Goal: Complete application form

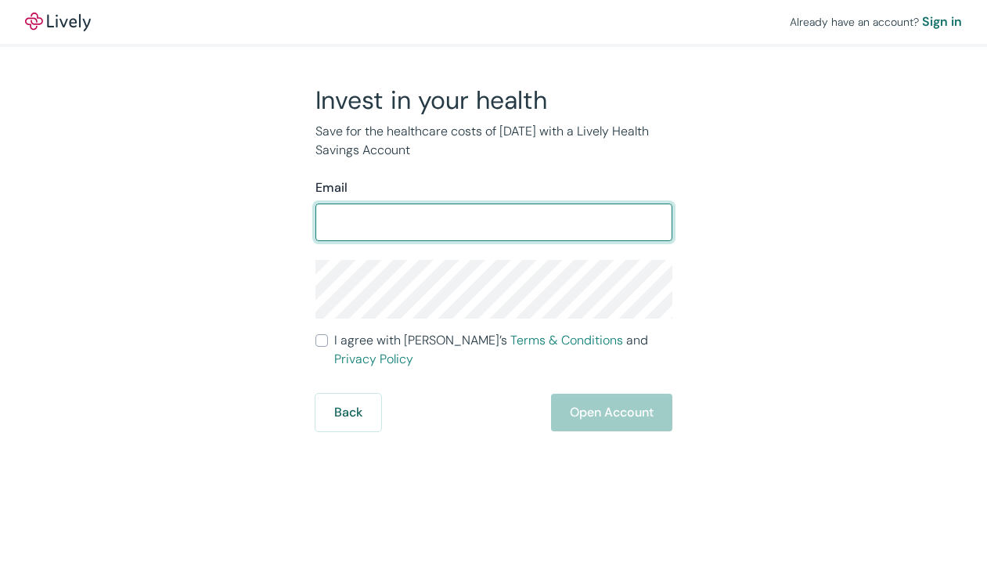
type input "[EMAIL_ADDRESS][DOMAIN_NAME]"
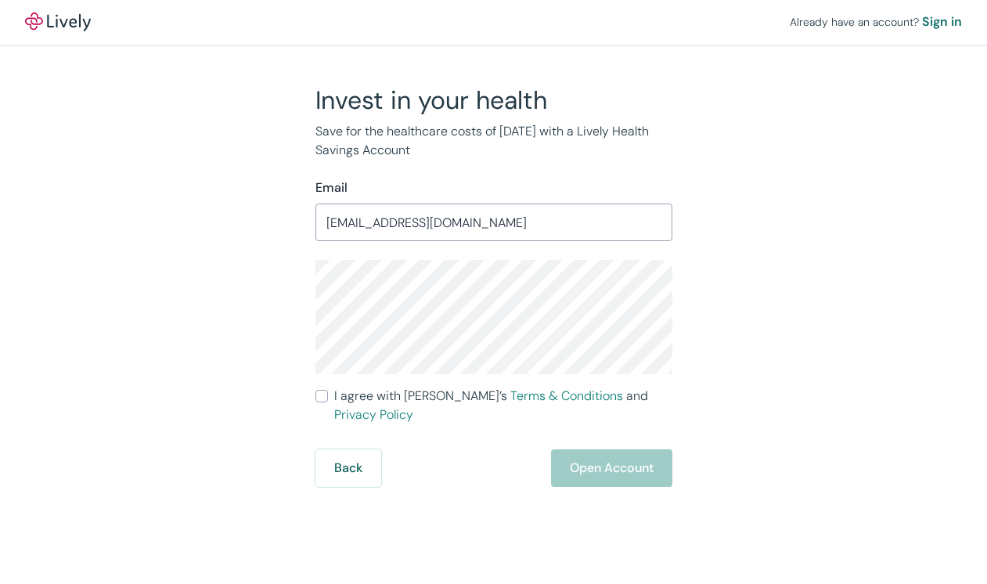
click at [322, 398] on input "I agree with Lively’s Terms & Conditions and Privacy Policy" at bounding box center [321, 396] width 13 height 13
checkbox input "true"
click at [596, 454] on button "Open Account" at bounding box center [611, 468] width 121 height 38
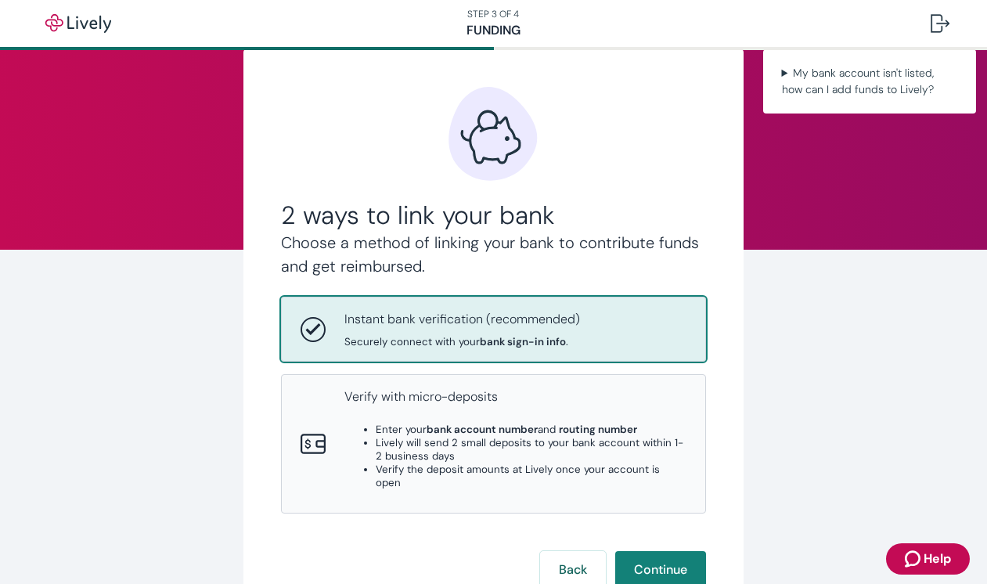
scroll to position [36, 0]
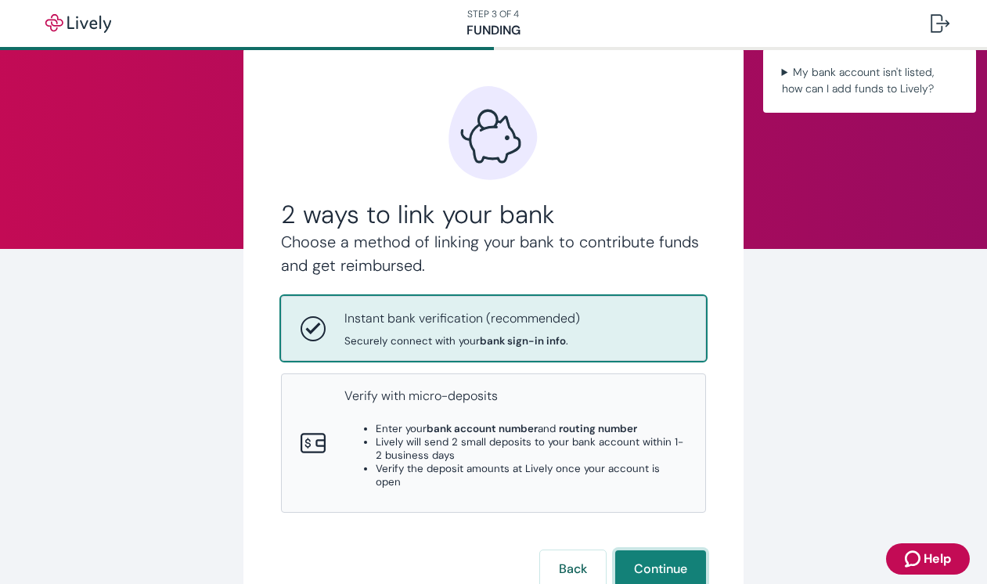
click at [655, 550] on button "Continue" at bounding box center [660, 569] width 91 height 38
click at [91, 21] on img "button" at bounding box center [78, 23] width 88 height 19
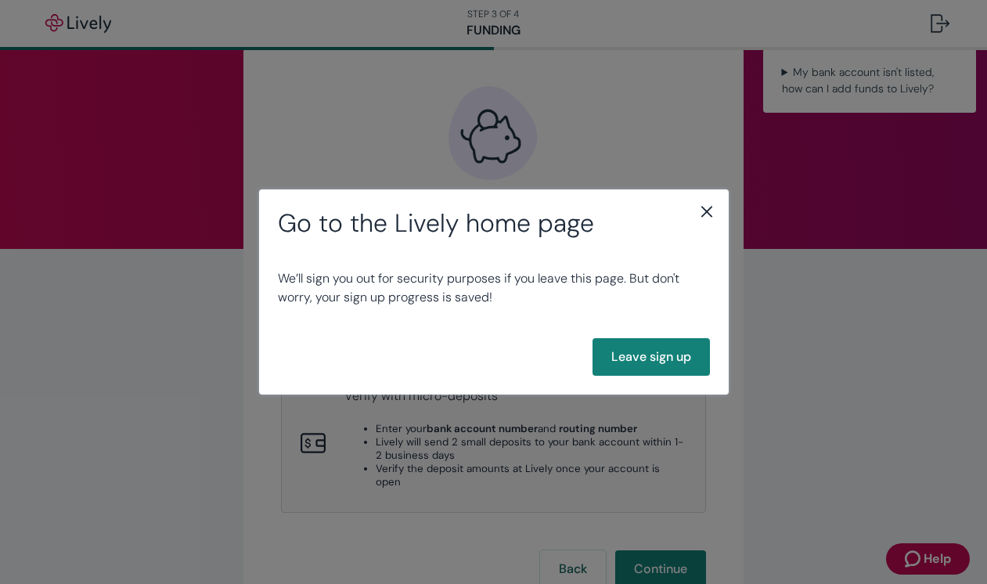
click at [706, 208] on icon "close" at bounding box center [706, 211] width 19 height 19
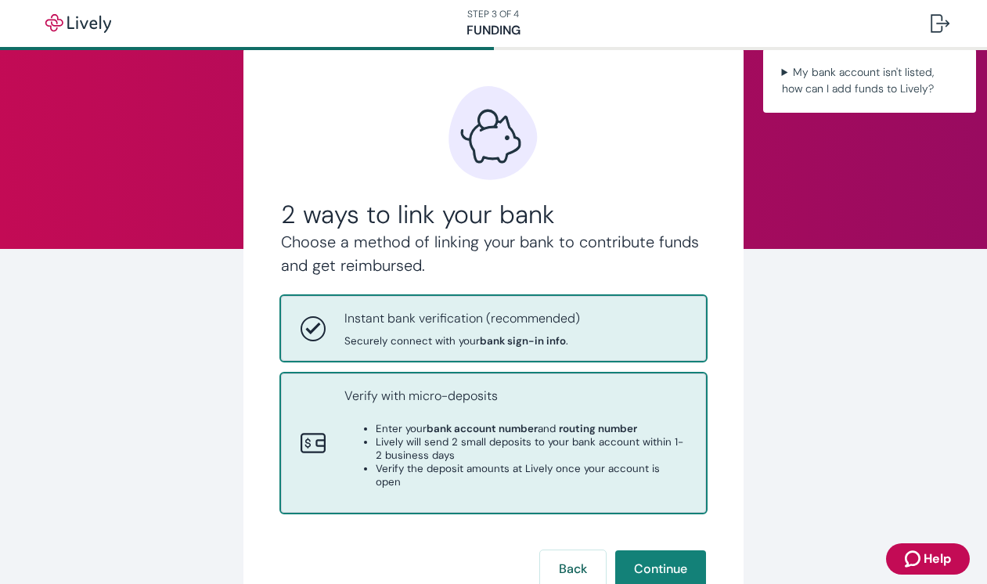
click at [540, 463] on div "Verify with micro-deposits Enter your bank account number and routing number Li…" at bounding box center [515, 443] width 343 height 113
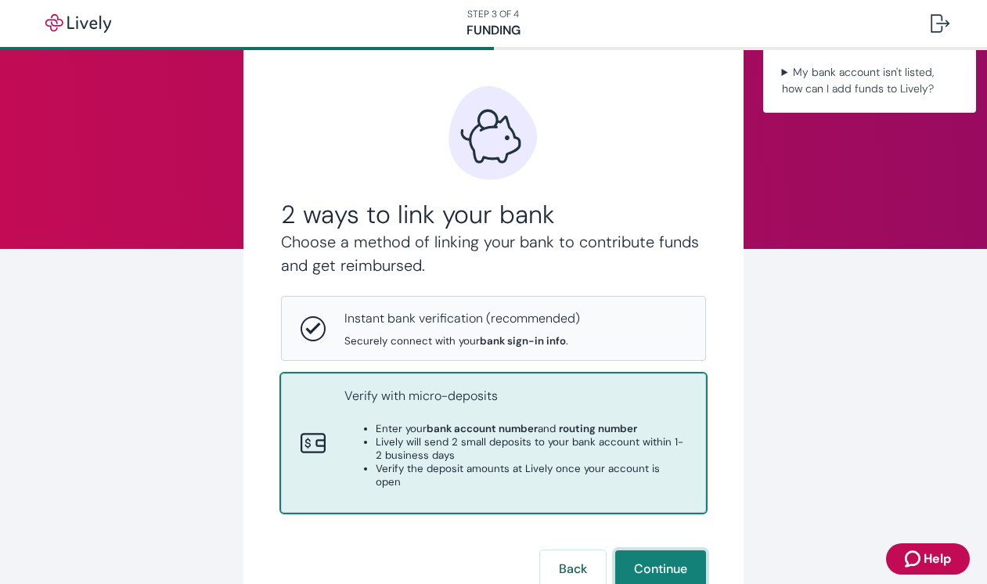
click at [657, 550] on button "Continue" at bounding box center [660, 569] width 91 height 38
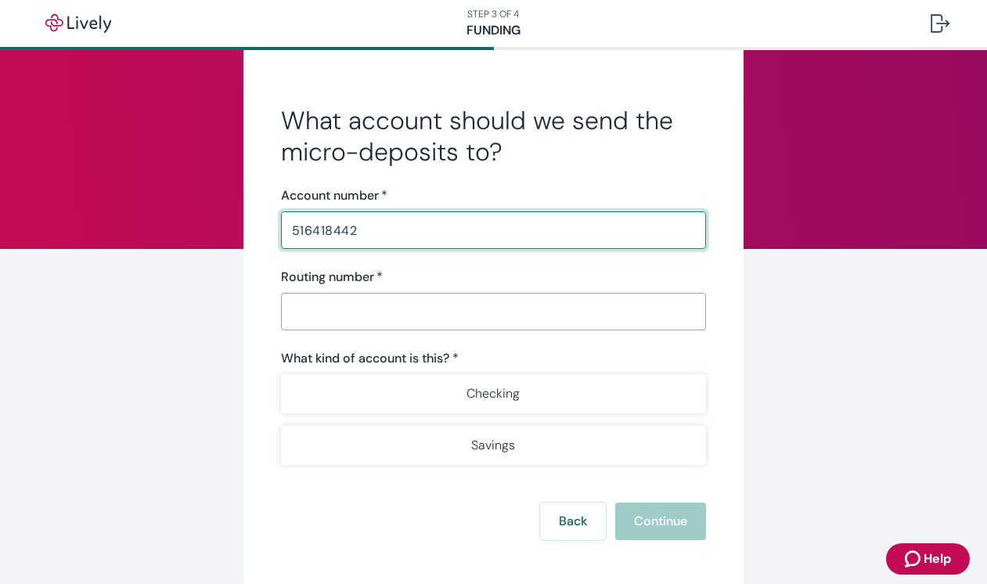
type input "516418442"
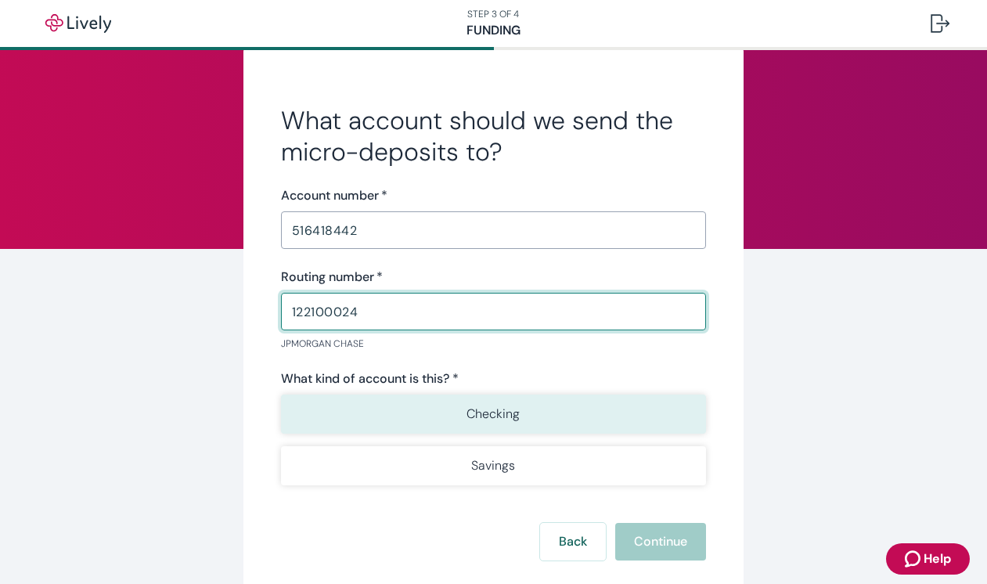
type input "122100024"
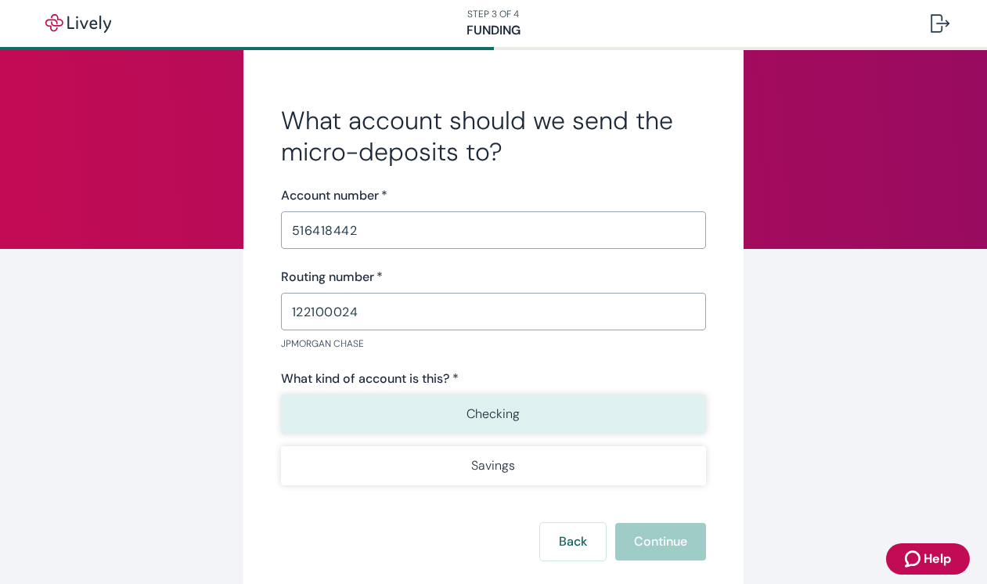
click at [556, 409] on button "Checking" at bounding box center [494, 413] width 426 height 39
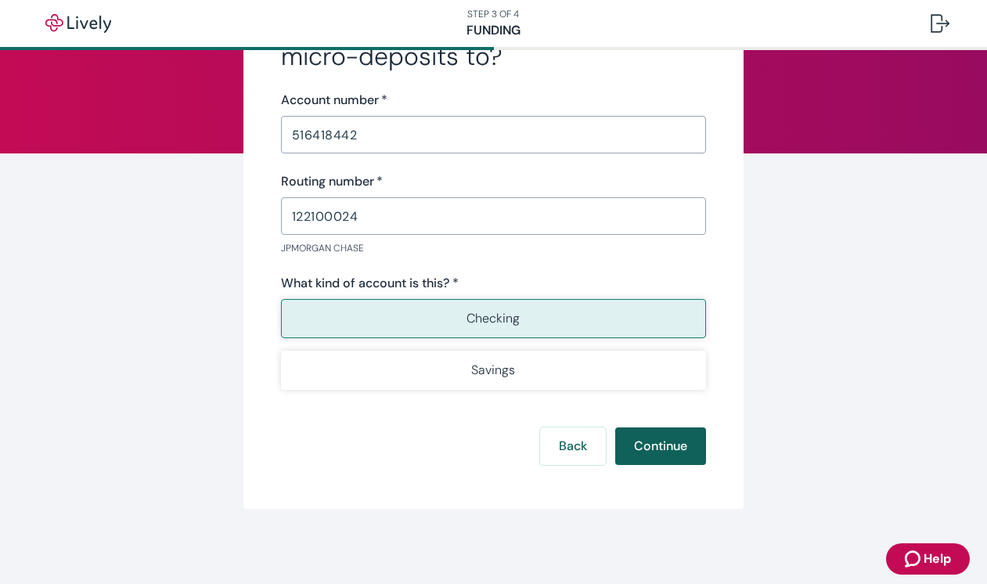
scroll to position [131, 0]
click at [671, 454] on button "Continue" at bounding box center [660, 446] width 91 height 38
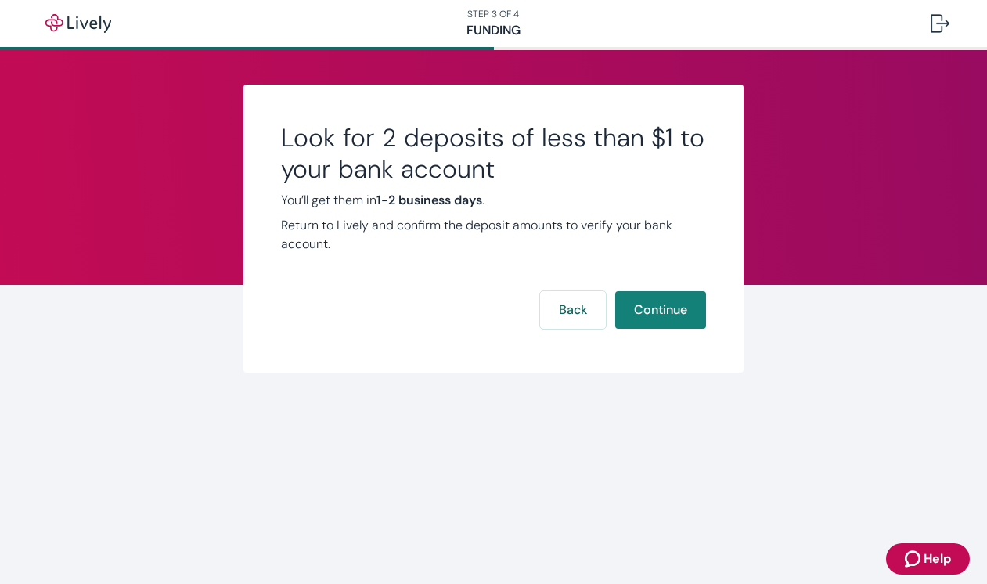
scroll to position [0, 0]
click at [673, 308] on button "Continue" at bounding box center [660, 310] width 91 height 38
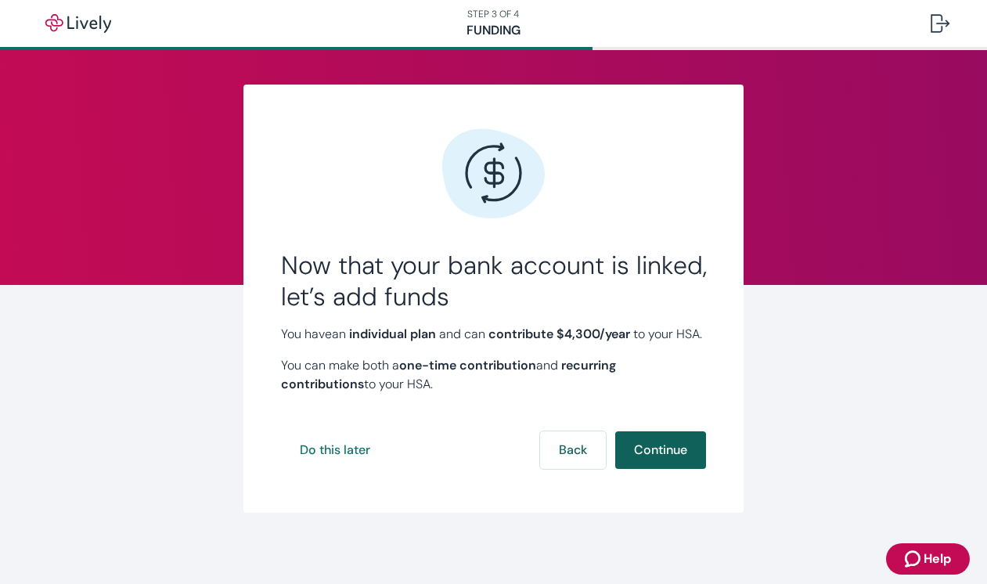
click at [671, 468] on button "Continue" at bounding box center [660, 450] width 91 height 38
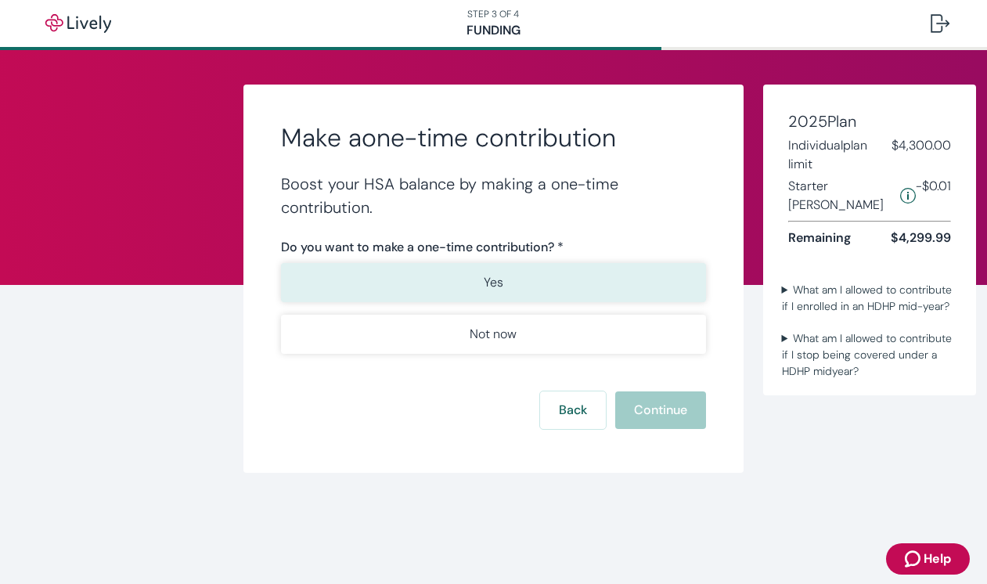
click at [552, 299] on button "Yes" at bounding box center [494, 282] width 426 height 39
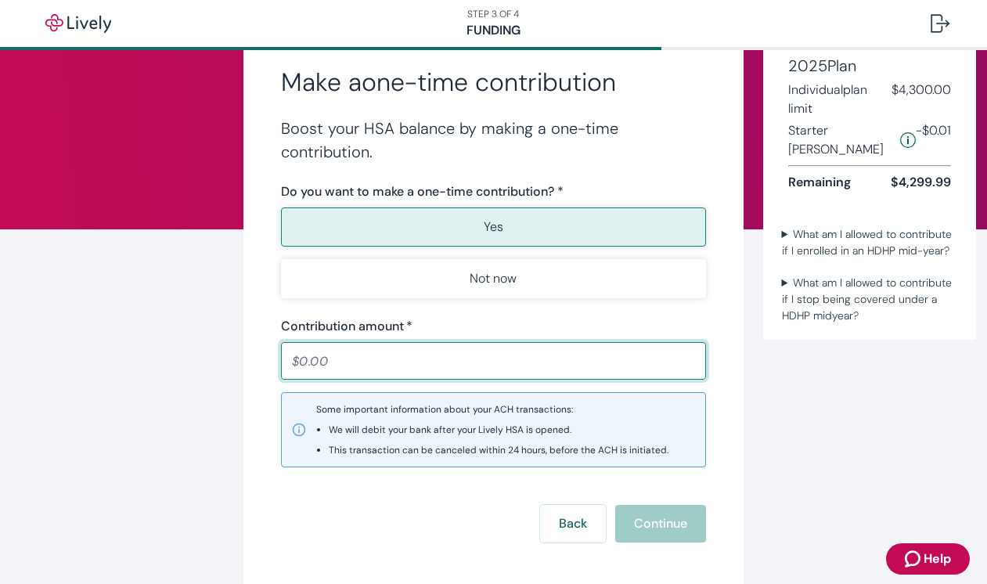
scroll to position [59, 0]
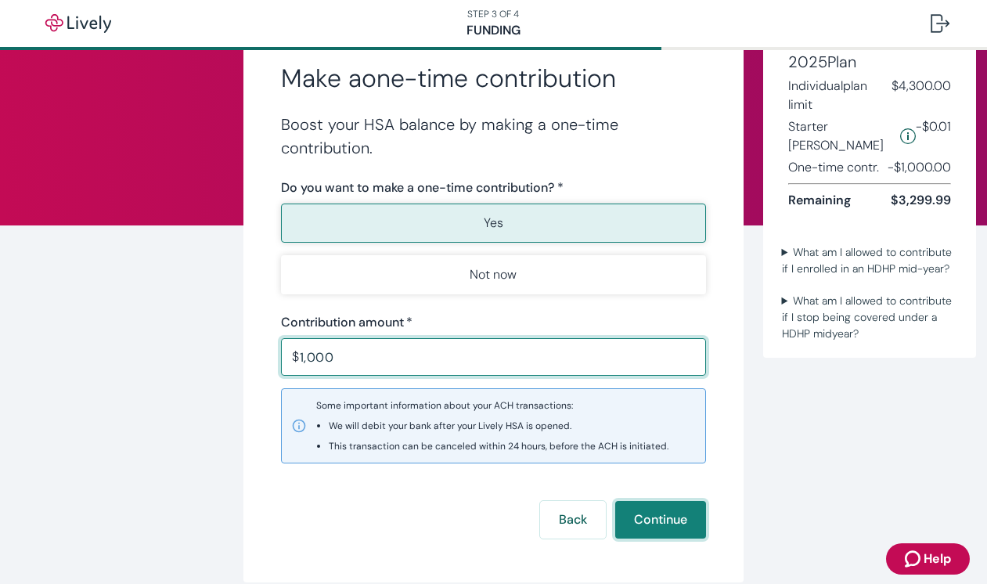
type input "1,000.00"
click at [672, 528] on button "Continue" at bounding box center [660, 520] width 91 height 38
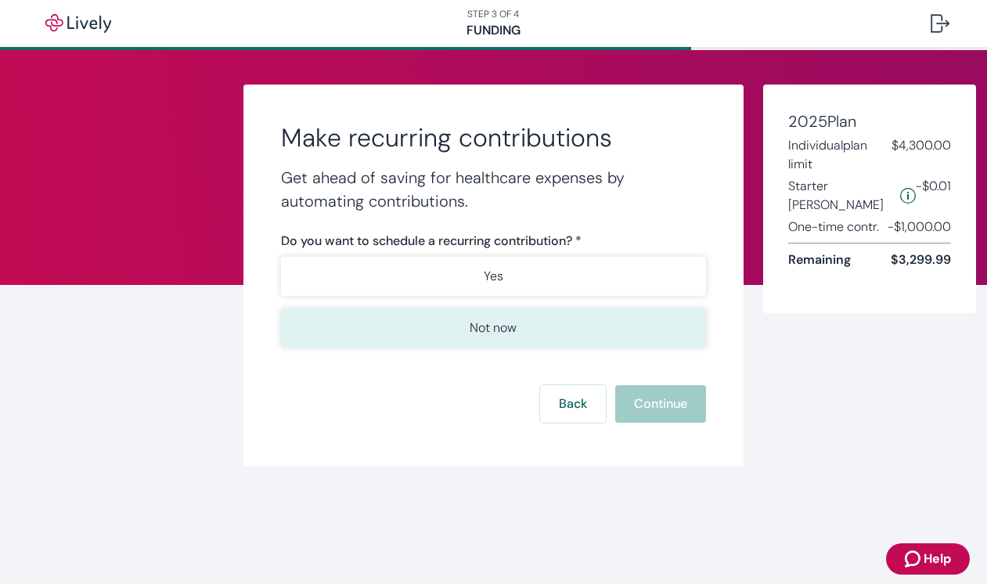
click at [538, 318] on button "Not now" at bounding box center [494, 327] width 426 height 39
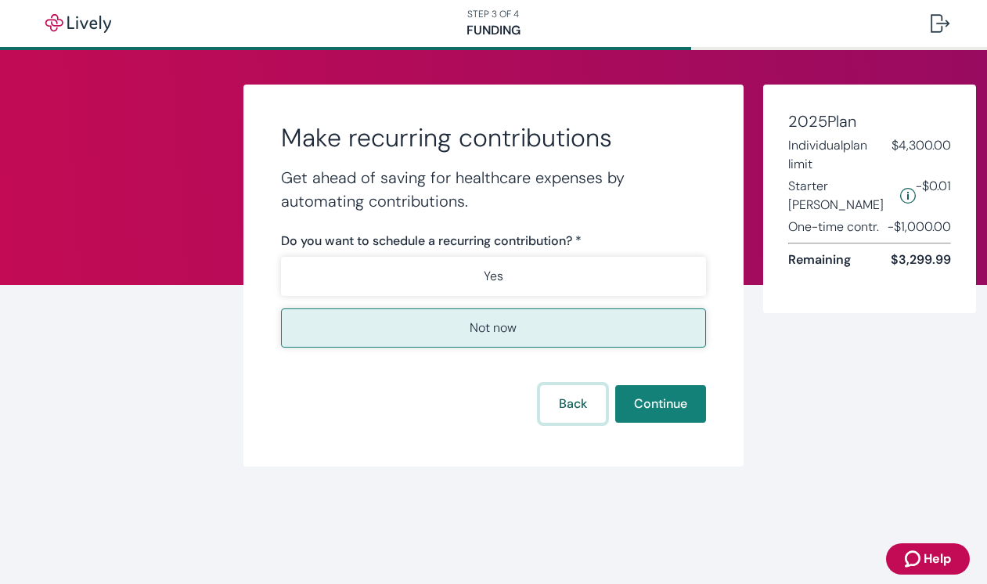
click at [585, 408] on button "Back" at bounding box center [573, 404] width 66 height 38
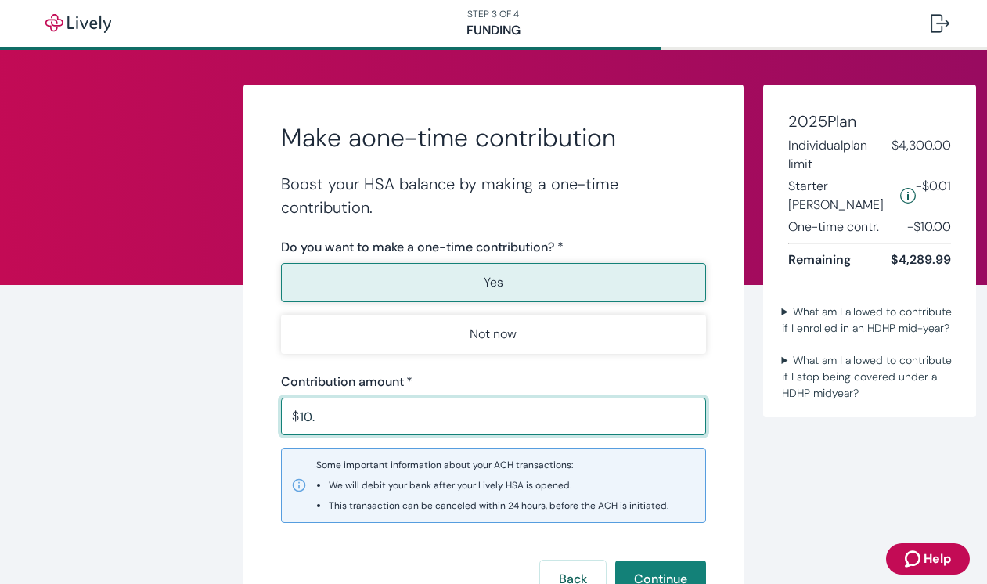
type input "1."
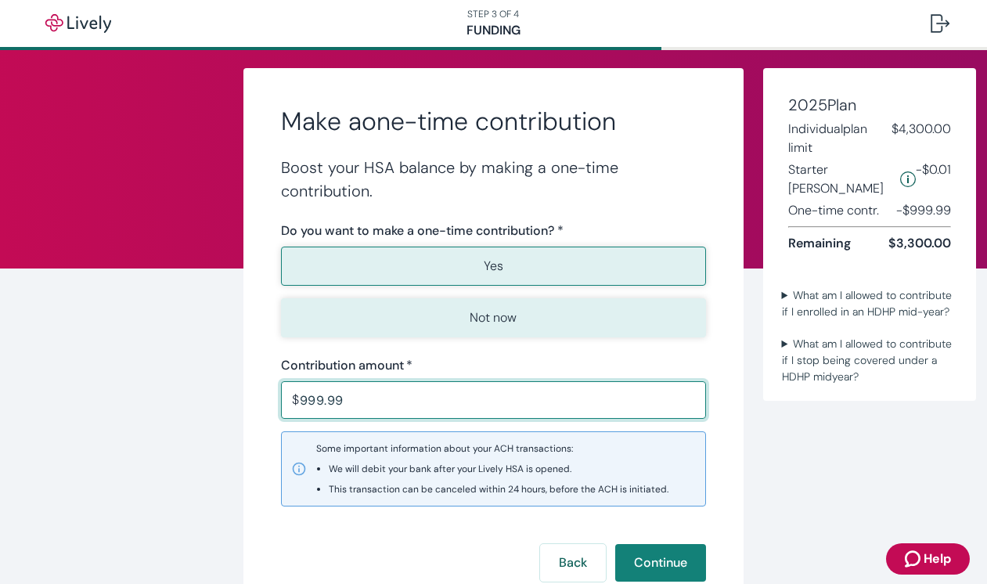
scroll to position [22, 0]
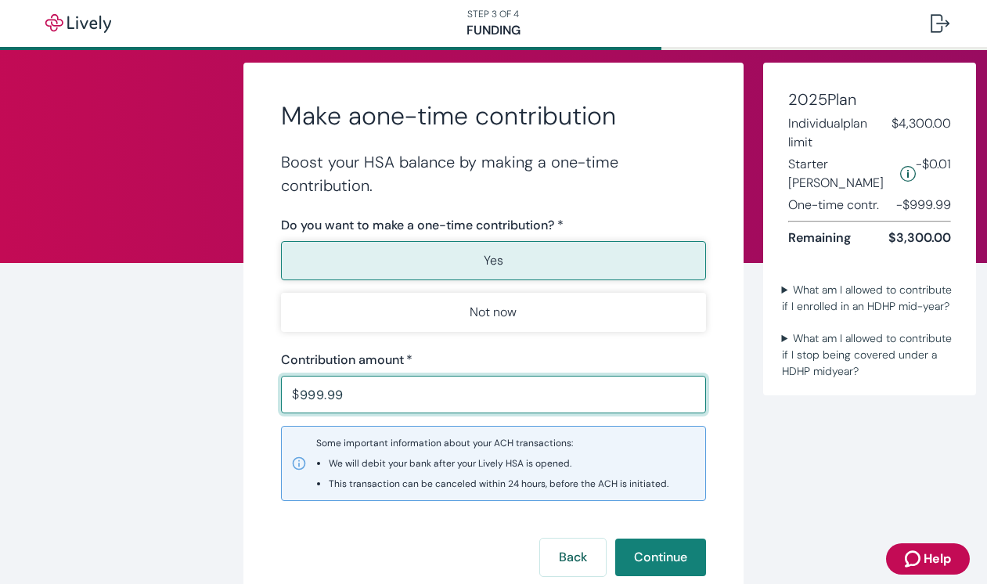
click at [300, 397] on input "999.99" at bounding box center [503, 394] width 407 height 31
type input "1,299.99"
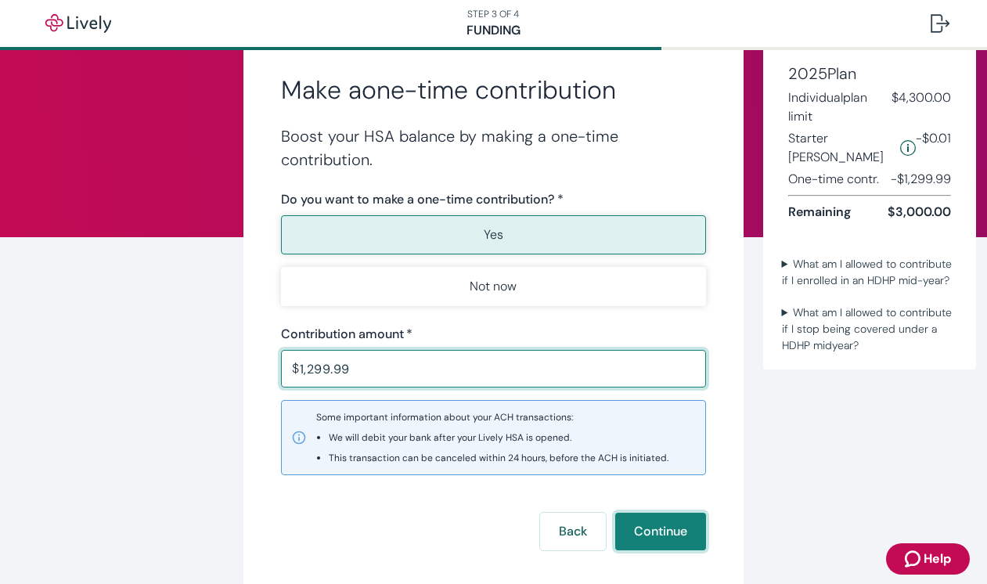
click at [651, 529] on button "Continue" at bounding box center [660, 532] width 91 height 38
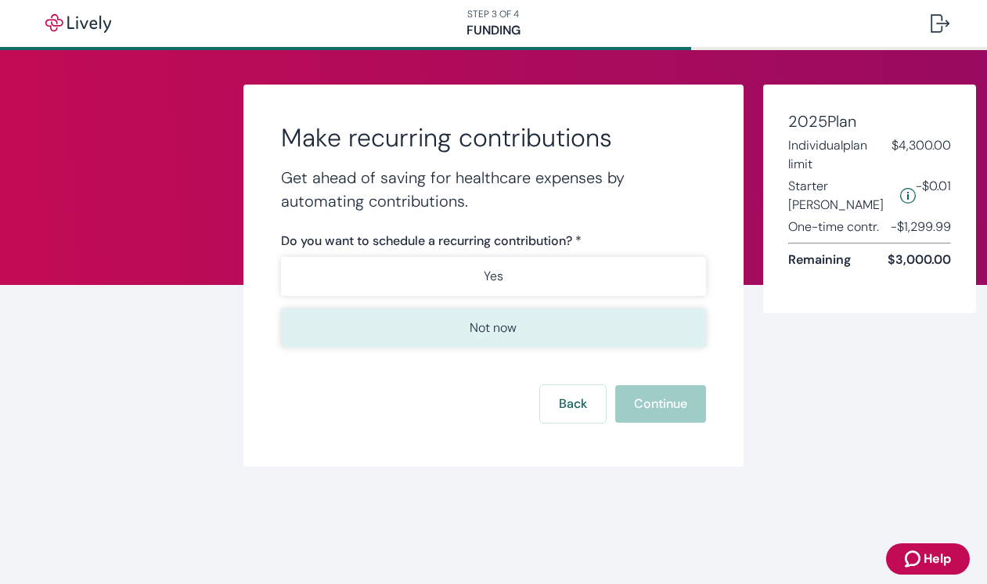
click at [527, 333] on button "Not now" at bounding box center [494, 327] width 426 height 39
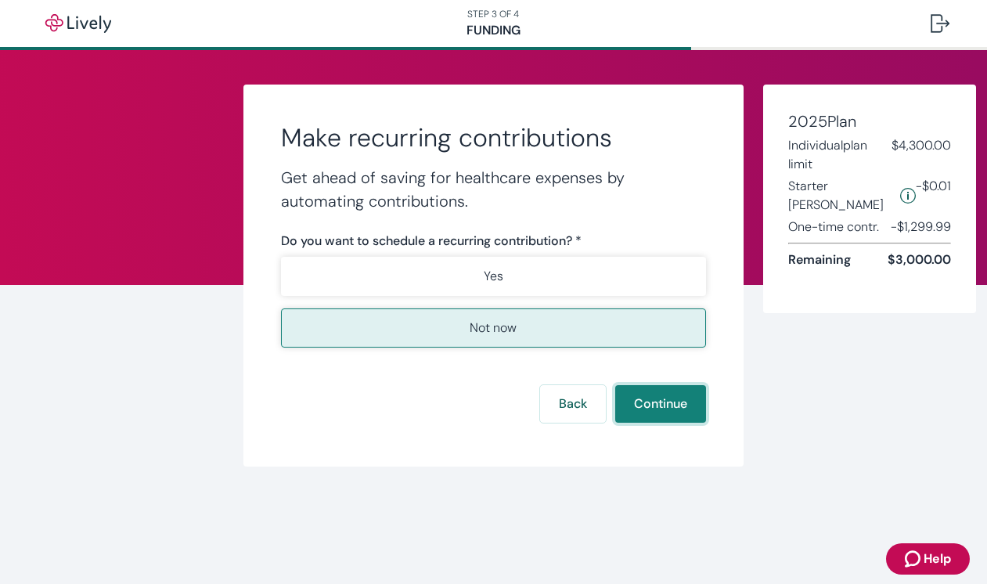
click at [652, 404] on button "Continue" at bounding box center [660, 404] width 91 height 38
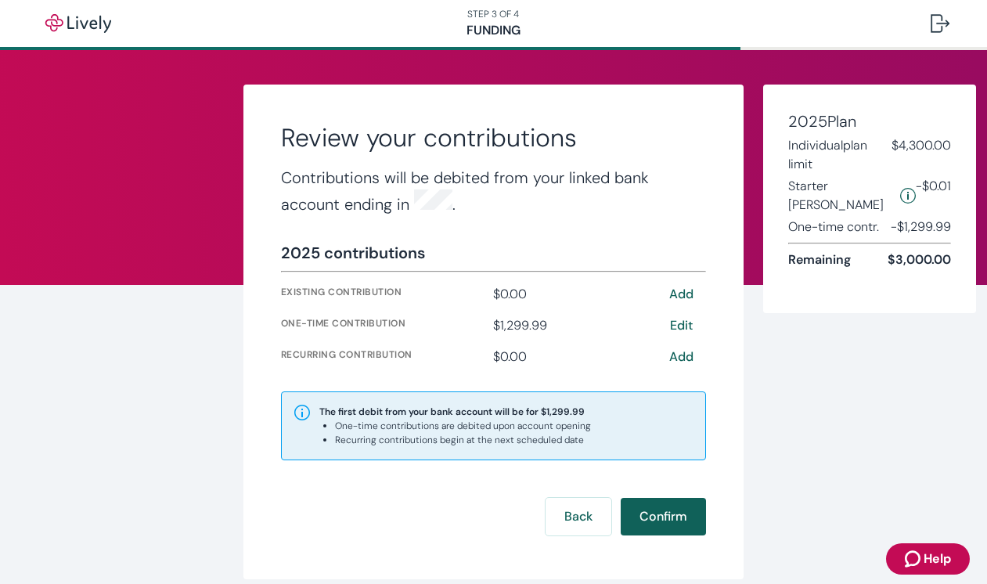
click at [672, 516] on button "Confirm" at bounding box center [663, 517] width 85 height 38
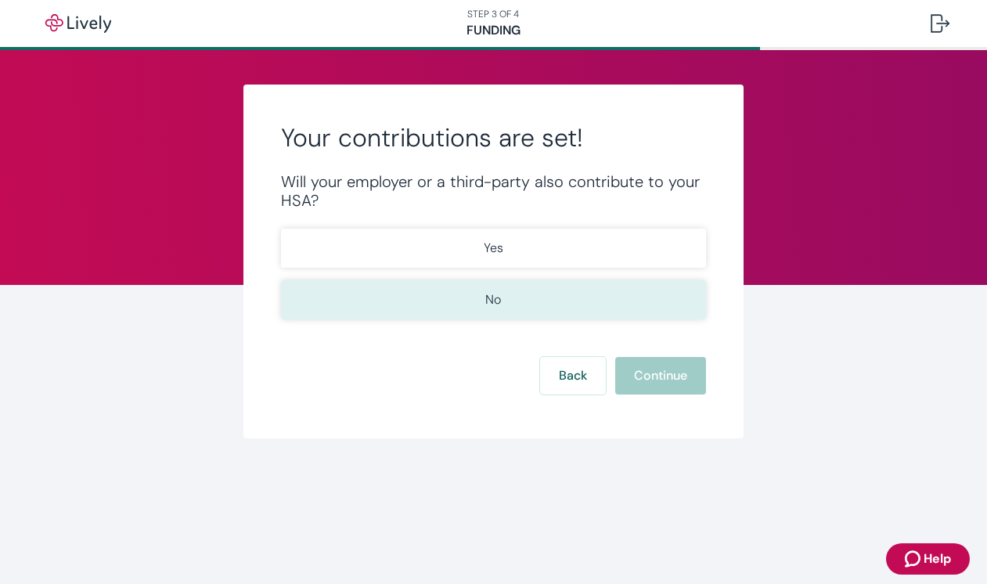
click at [555, 287] on button "No" at bounding box center [494, 299] width 426 height 39
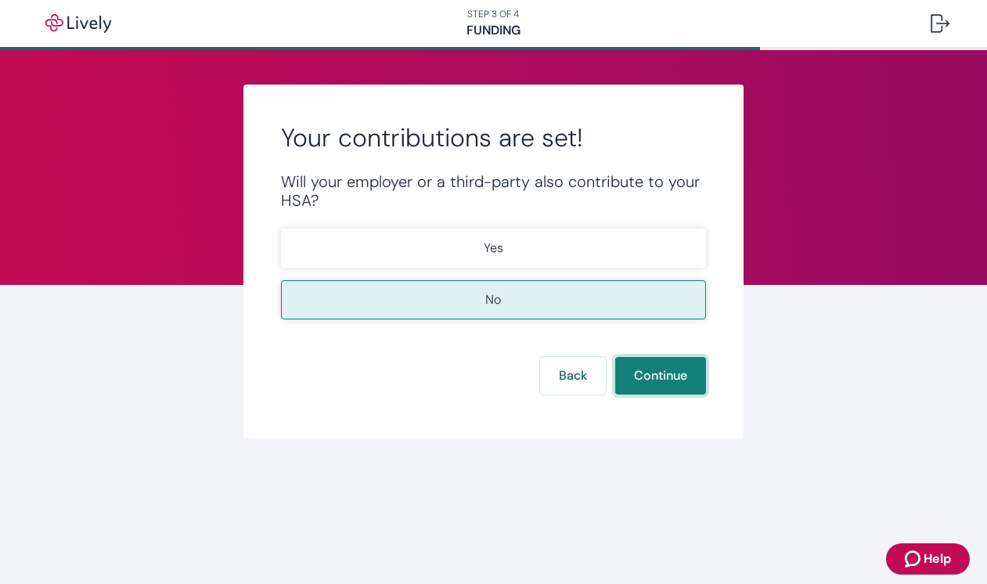
click at [647, 388] on button "Continue" at bounding box center [660, 376] width 91 height 38
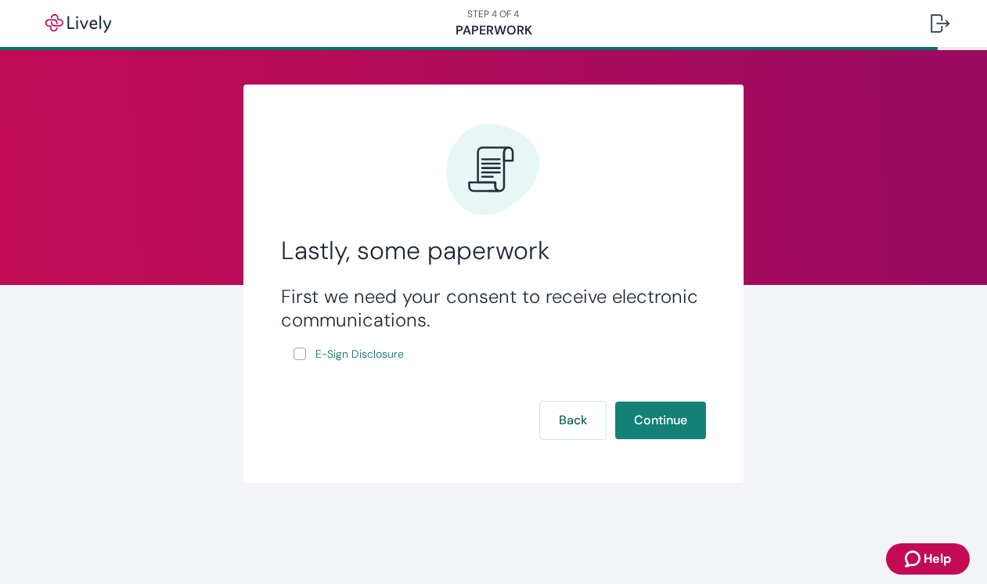
click at [298, 355] on input "E-Sign Disclosure" at bounding box center [299, 353] width 13 height 13
checkbox input "true"
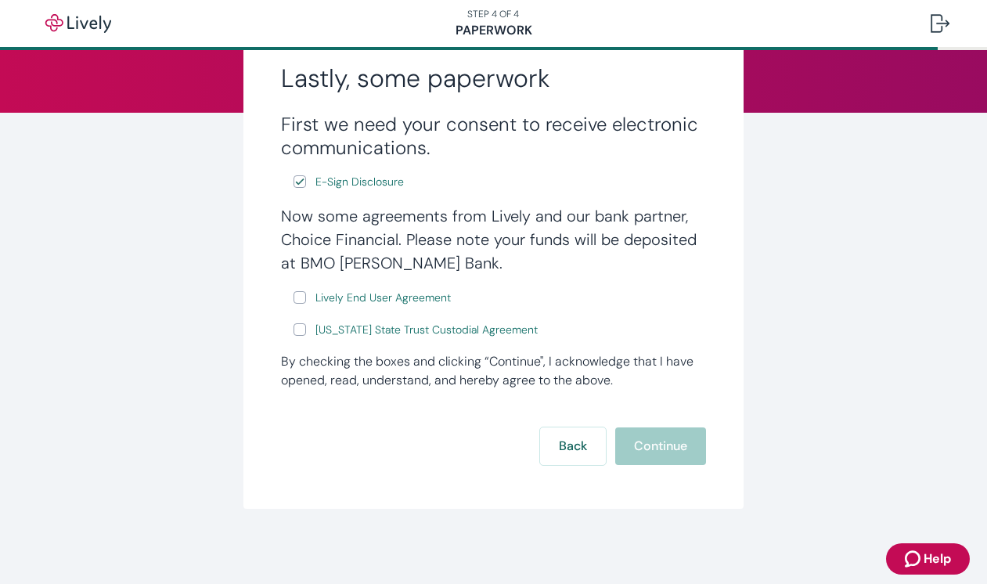
scroll to position [172, 0]
click at [303, 301] on input "Lively End User Agreement" at bounding box center [299, 297] width 13 height 13
checkbox input "true"
click at [300, 330] on input "Wyoming State Trust Custodial Agreement" at bounding box center [299, 329] width 13 height 13
checkbox input "true"
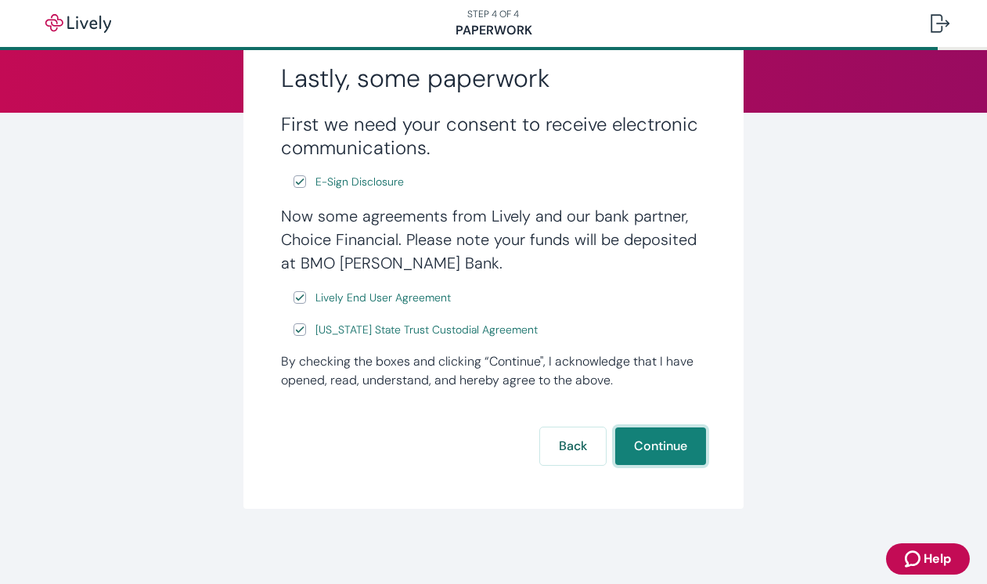
click at [682, 454] on button "Continue" at bounding box center [660, 446] width 91 height 38
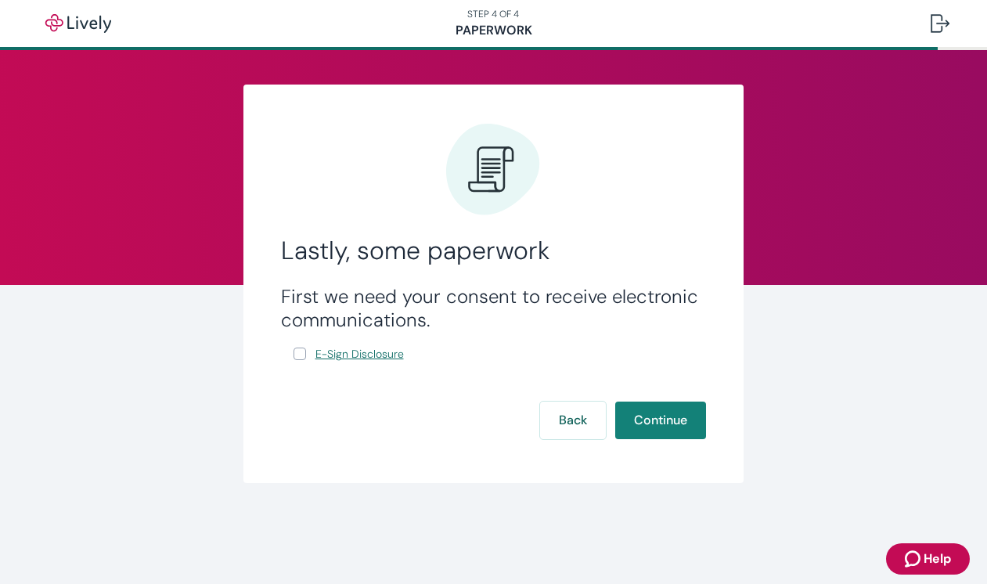
click at [348, 358] on span "E-Sign Disclosure" at bounding box center [359, 354] width 88 height 16
click at [302, 355] on input "E-Sign Disclosure" at bounding box center [299, 353] width 13 height 13
checkbox input "true"
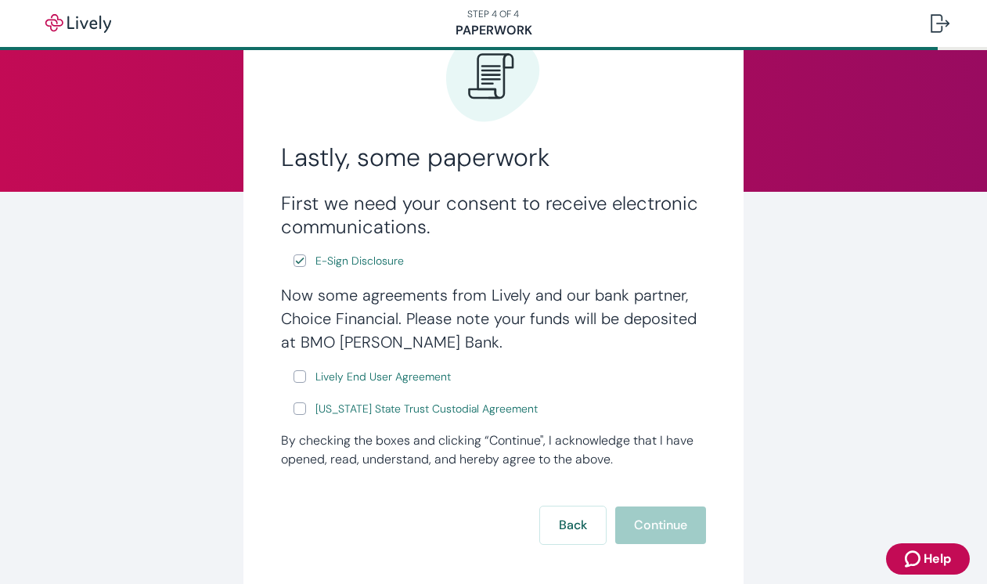
scroll to position [108, 0]
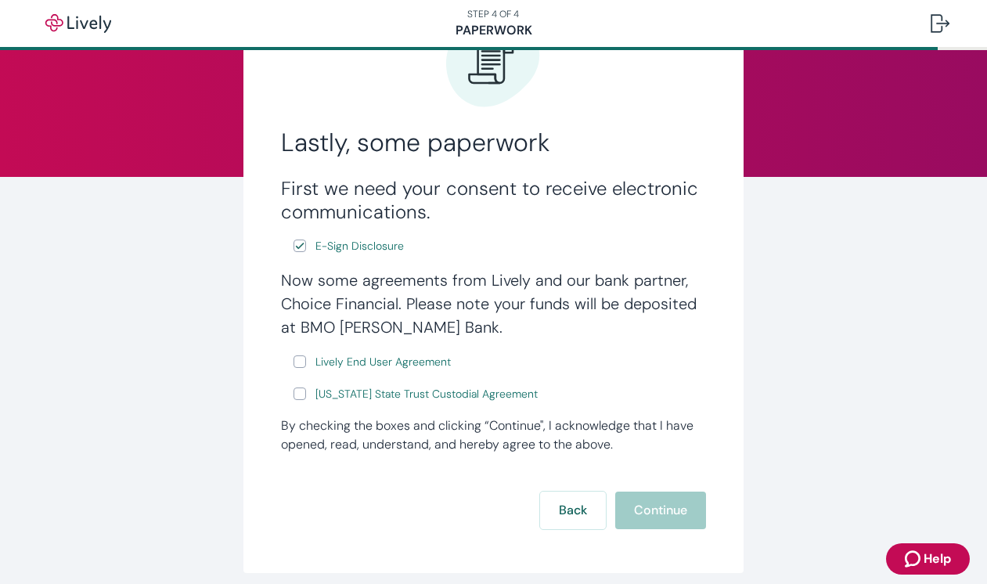
click at [301, 400] on input "[US_STATE] State Trust Custodial Agreement" at bounding box center [299, 393] width 13 height 13
checkbox input "true"
click at [301, 361] on input "Lively End User Agreement" at bounding box center [299, 361] width 13 height 13
checkbox input "true"
click at [338, 363] on span "Lively End User Agreement" at bounding box center [382, 362] width 135 height 16
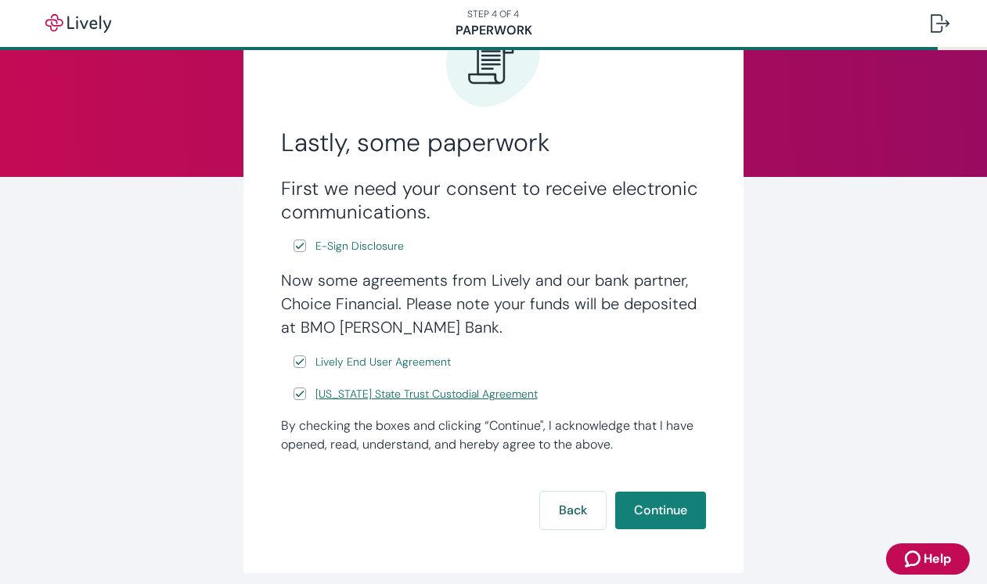
click at [395, 399] on span "Wyoming State Trust Custodial Agreement" at bounding box center [426, 394] width 222 height 16
click at [643, 509] on button "Continue" at bounding box center [660, 510] width 91 height 38
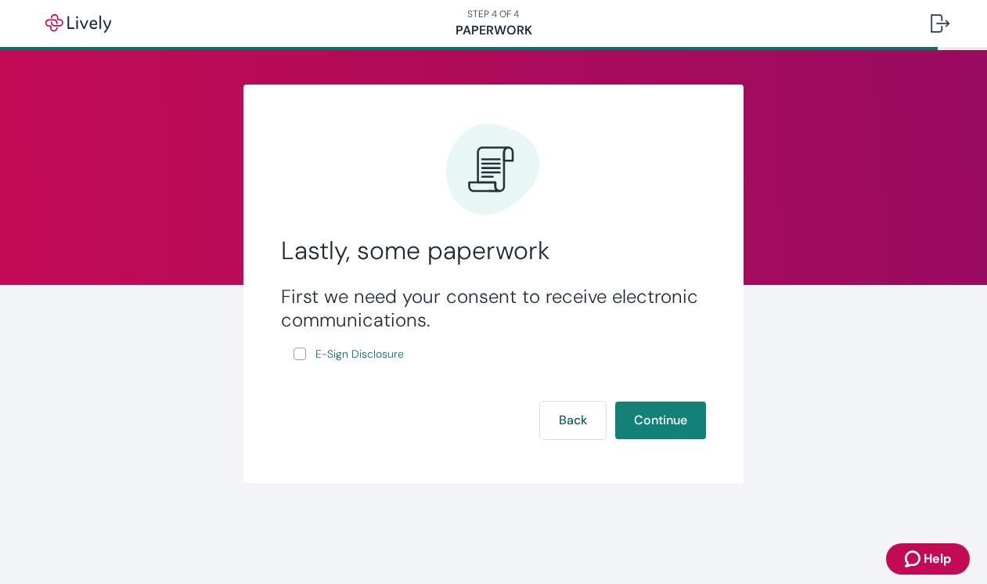
click at [301, 351] on input "E-Sign Disclosure" at bounding box center [299, 353] width 13 height 13
checkbox input "true"
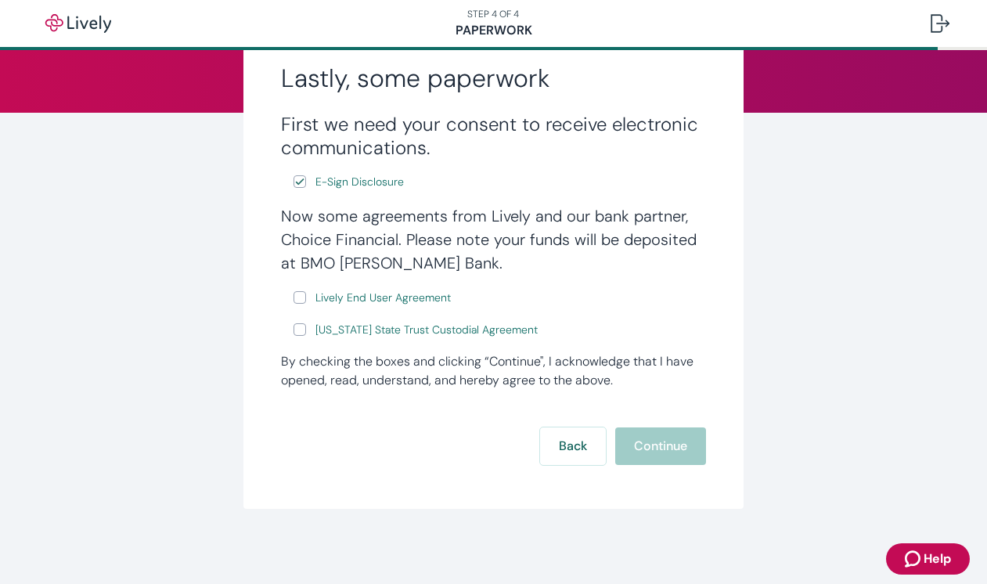
scroll to position [172, 0]
click at [300, 297] on input "Lively End User Agreement" at bounding box center [299, 297] width 13 height 13
checkbox input "true"
click at [298, 332] on input "[US_STATE] State Trust Custodial Agreement" at bounding box center [299, 329] width 13 height 13
checkbox input "true"
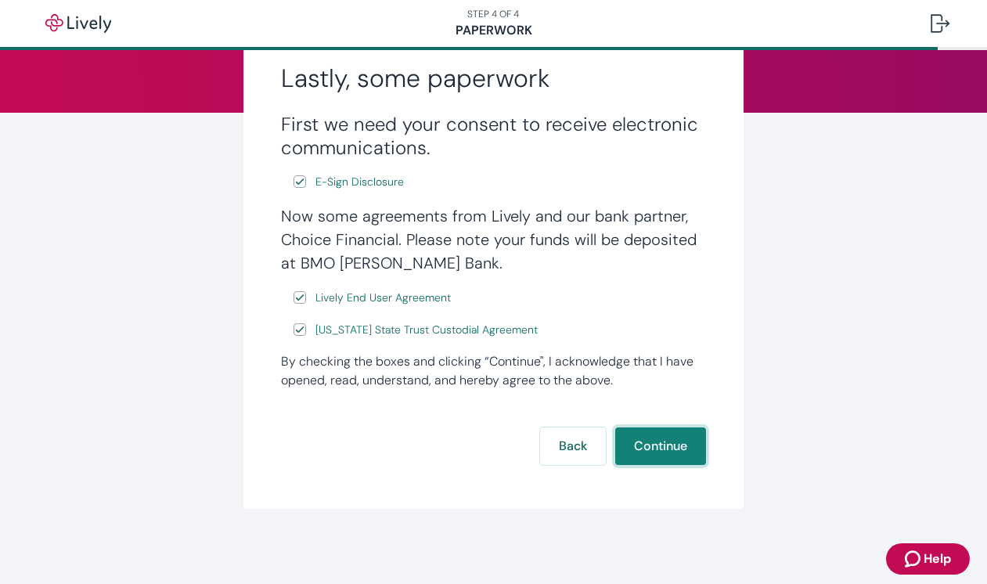
click at [657, 445] on button "Continue" at bounding box center [660, 446] width 91 height 38
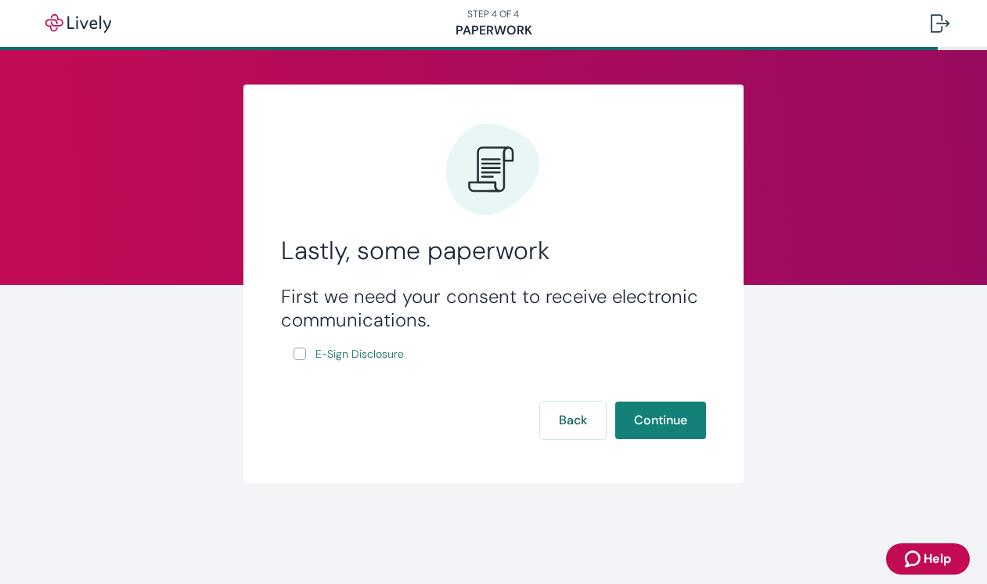
click at [299, 355] on input "E-Sign Disclosure" at bounding box center [299, 353] width 13 height 13
checkbox input "true"
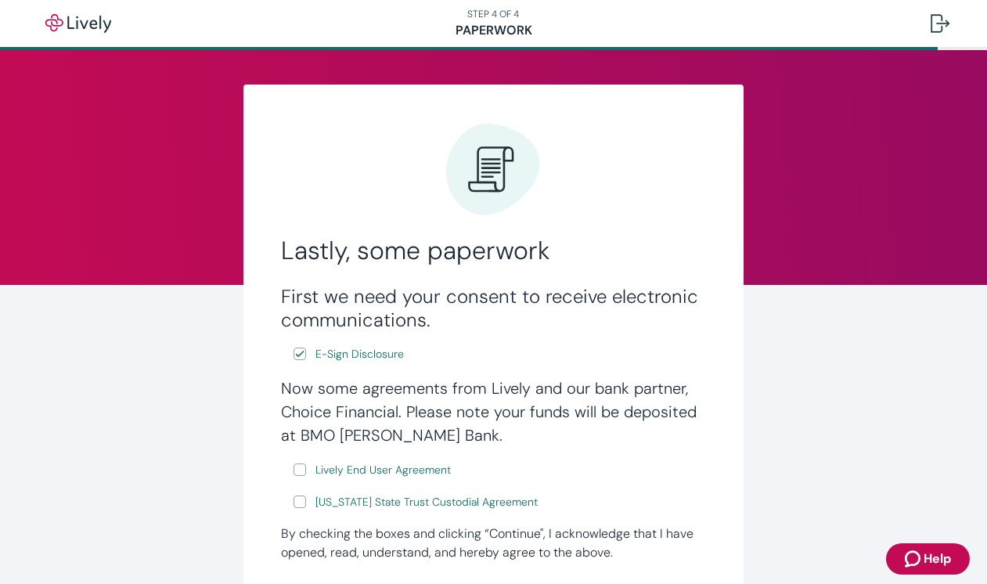
scroll to position [70, 0]
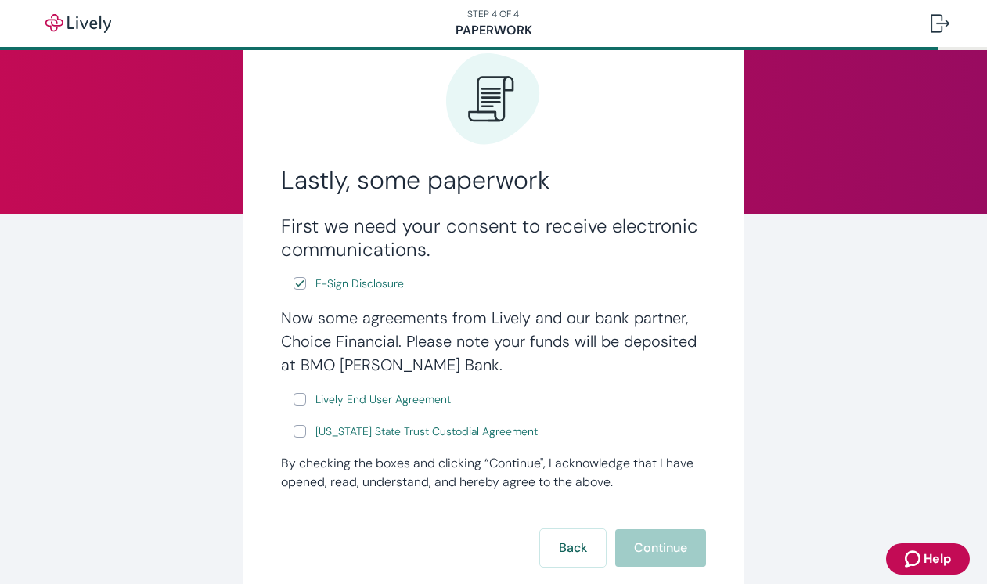
click at [300, 403] on input "Lively End User Agreement" at bounding box center [299, 399] width 13 height 13
checkbox input "true"
click at [300, 430] on input "[US_STATE] State Trust Custodial Agreement" at bounding box center [299, 431] width 13 height 13
checkbox input "true"
click at [657, 539] on button "Continue" at bounding box center [660, 548] width 91 height 38
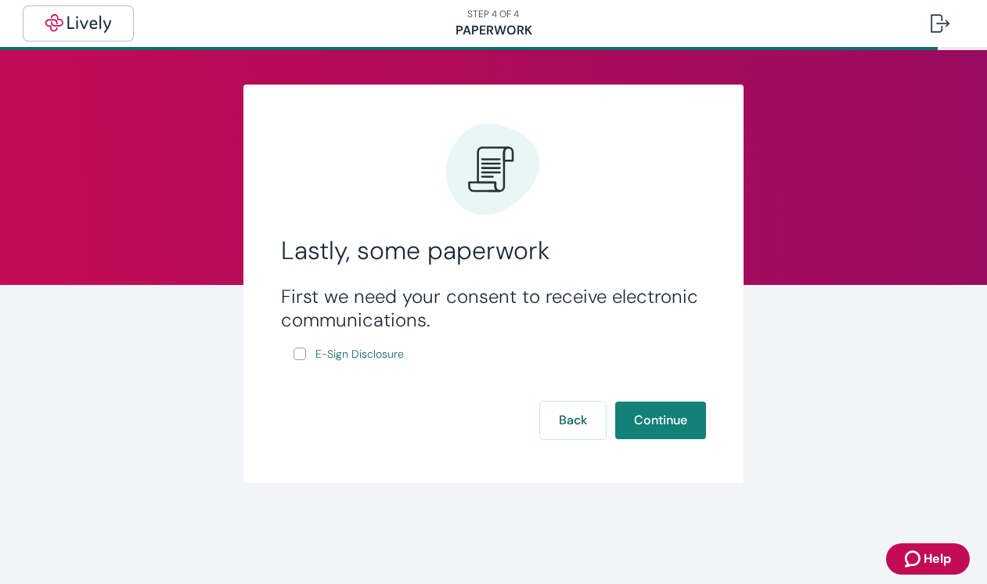
click at [87, 22] on img "button" at bounding box center [78, 23] width 88 height 19
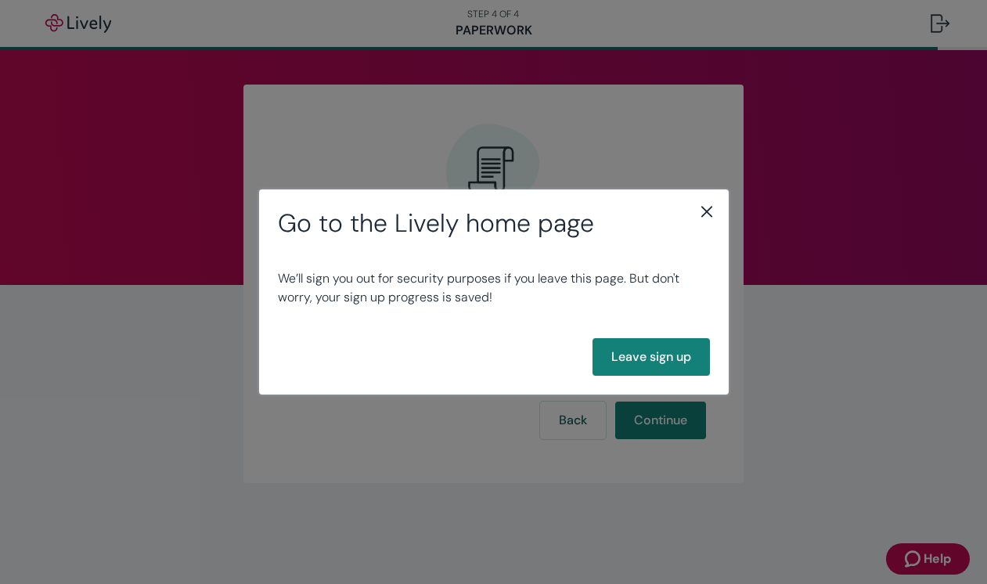
click at [709, 214] on icon "close" at bounding box center [705, 211] width 11 height 11
